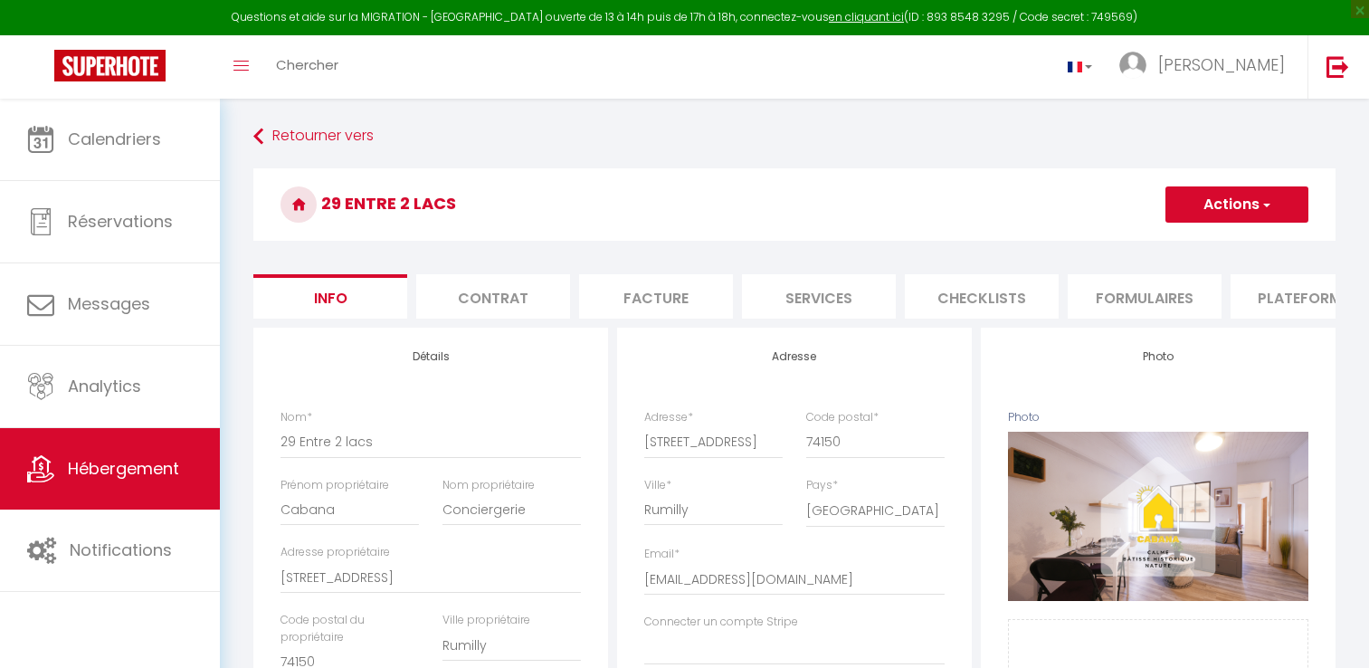
select select "4"
select select "2"
select select "1"
select select "16:00"
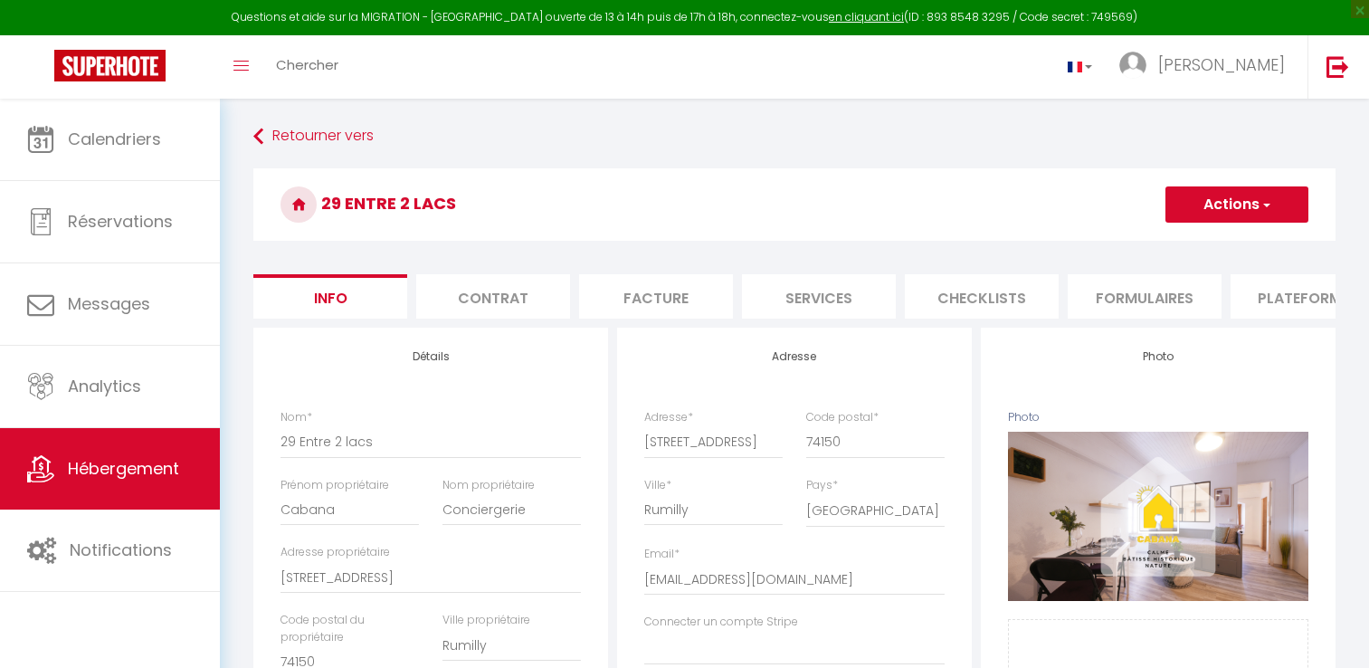
select select "23:45"
select select "11:00"
select select "30"
select select "120"
select select "28"
